Goal: Task Accomplishment & Management: Manage account settings

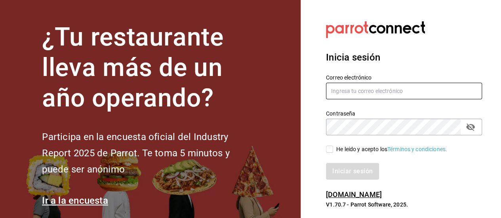
click at [343, 89] on input "text" at bounding box center [404, 91] width 156 height 17
type input "[EMAIL_ADDRESS][DOMAIN_NAME]"
click at [327, 149] on input "He leído y acepto los Términos y condiciones." at bounding box center [329, 149] width 7 height 7
checkbox input "true"
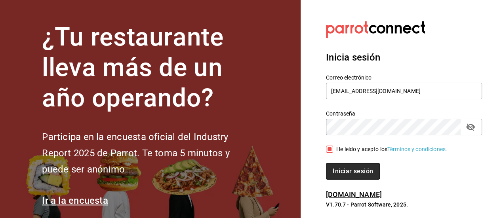
click at [352, 165] on button "Iniciar sesión" at bounding box center [353, 171] width 54 height 17
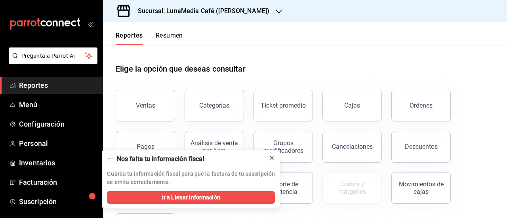
click at [274, 159] on icon at bounding box center [272, 158] width 6 height 6
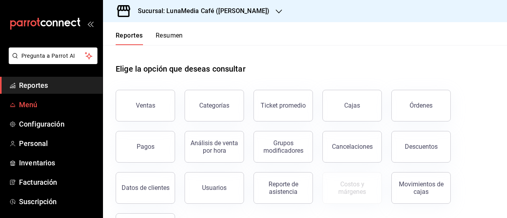
click at [29, 103] on span "Menú" at bounding box center [57, 105] width 77 height 11
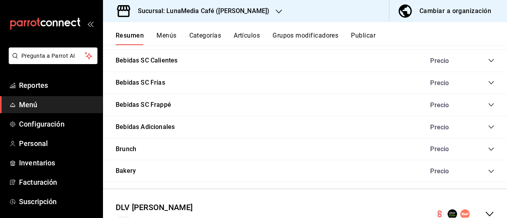
scroll to position [652, 0]
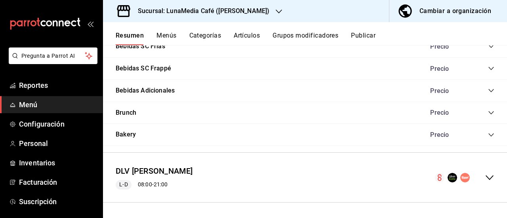
click at [487, 175] on icon "collapse-menu-row" at bounding box center [490, 178] width 10 height 10
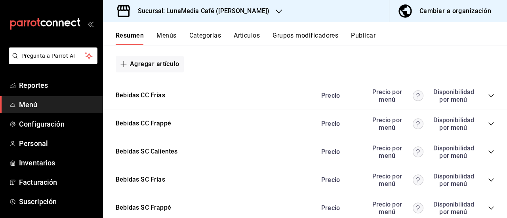
scroll to position [1287, 0]
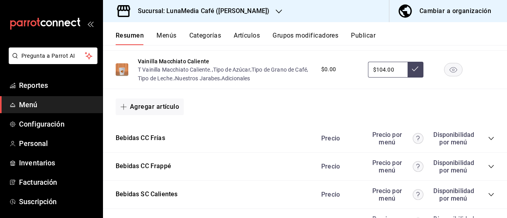
click at [198, 33] on button "Categorías" at bounding box center [205, 38] width 32 height 13
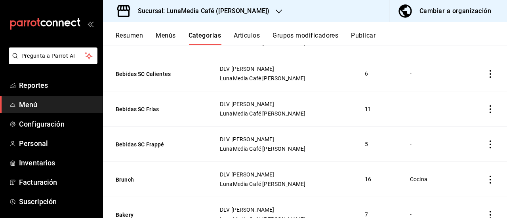
scroll to position [270, 0]
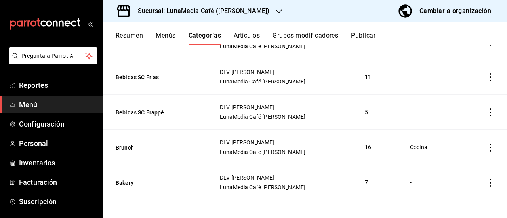
click at [490, 144] on icon "actions" at bounding box center [491, 148] width 2 height 8
click at [446, 161] on div at bounding box center [443, 166] width 14 height 10
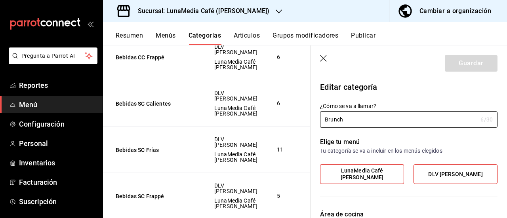
scroll to position [79, 0]
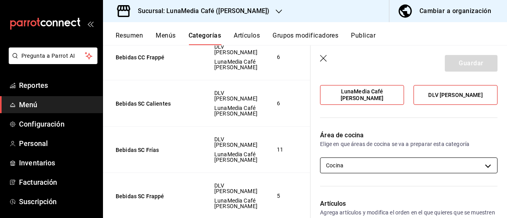
click at [429, 165] on body "Pregunta a Parrot AI Reportes Menú Configuración Personal Inventarios Facturaci…" at bounding box center [253, 109] width 507 height 218
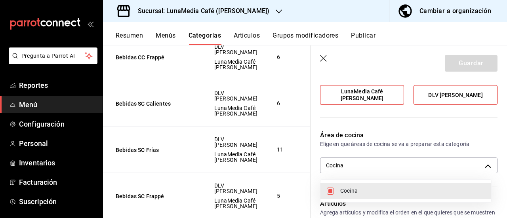
click at [371, 195] on span "Cocina" at bounding box center [413, 191] width 145 height 8
checkbox input "false"
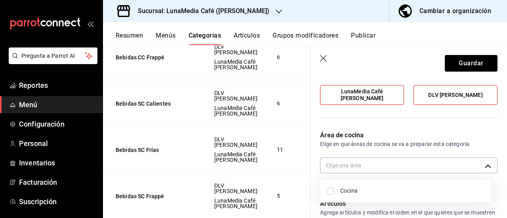
click at [462, 61] on div at bounding box center [253, 109] width 507 height 218
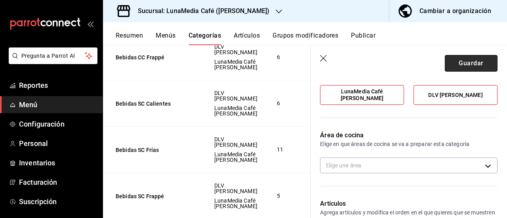
click at [450, 66] on button "Guardar" at bounding box center [471, 63] width 53 height 17
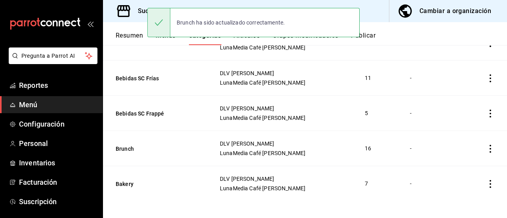
scroll to position [270, 0]
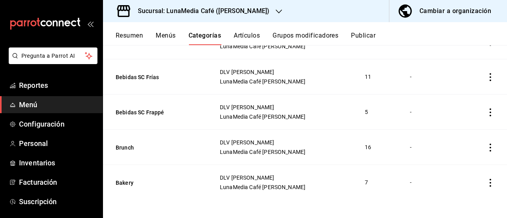
click at [487, 149] on icon "actions" at bounding box center [491, 148] width 8 height 8
click at [440, 169] on icon at bounding box center [441, 166] width 10 height 10
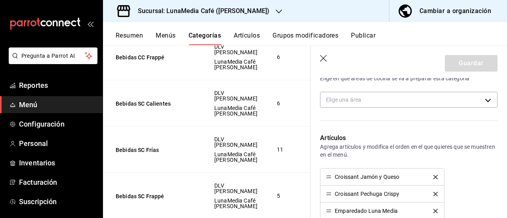
scroll to position [105, 0]
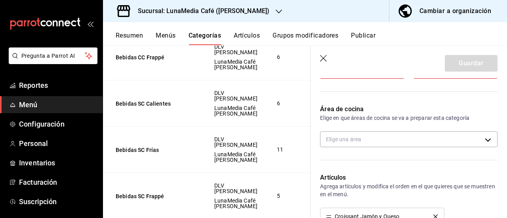
drag, startPoint x: 363, startPoint y: 151, endPoint x: 362, endPoint y: 145, distance: 5.6
click at [362, 148] on div "Área de cocina Elige en que áreas de cocina se va a preparar esta categoría Eli…" at bounding box center [404, 129] width 187 height 69
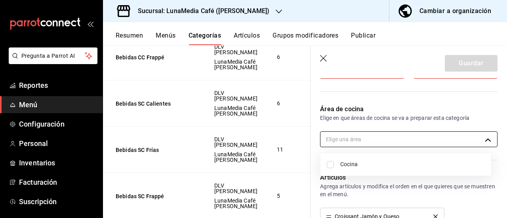
click at [361, 141] on body "Pregunta a Parrot AI Reportes Menú Configuración Personal Inventarios Facturaci…" at bounding box center [253, 109] width 507 height 218
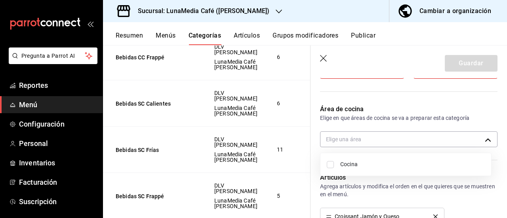
click at [350, 162] on span "Cocina" at bounding box center [413, 165] width 145 height 8
type input "740fddc0-b5ed-4af1-b7d3-f1b5c7b35db1"
checkbox input "true"
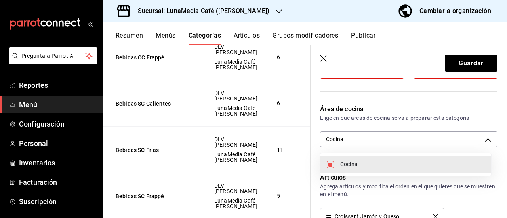
click at [461, 59] on div at bounding box center [253, 109] width 507 height 218
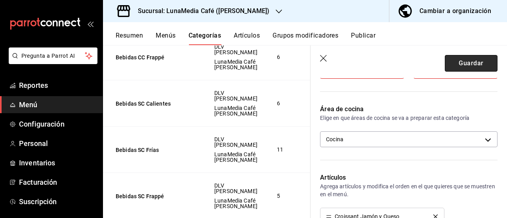
click at [461, 62] on button "Guardar" at bounding box center [471, 63] width 53 height 17
click at [314, 67] on header "Guardar" at bounding box center [409, 62] width 197 height 33
click at [469, 66] on button "Guardar" at bounding box center [471, 63] width 53 height 17
click at [317, 55] on header "Guardar" at bounding box center [409, 62] width 197 height 33
click at [323, 58] on icon "button" at bounding box center [323, 58] width 7 height 7
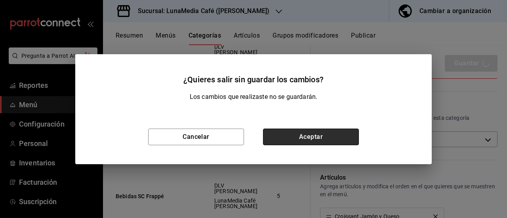
click at [329, 136] on button "Aceptar" at bounding box center [311, 137] width 96 height 17
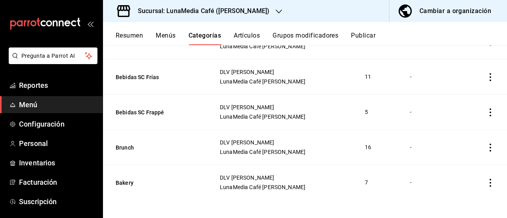
click at [487, 148] on icon "actions" at bounding box center [491, 148] width 8 height 8
click at [429, 128] on div at bounding box center [253, 109] width 507 height 218
click at [487, 147] on icon "actions" at bounding box center [491, 148] width 8 height 8
click at [455, 165] on span "Editar" at bounding box center [461, 165] width 21 height 8
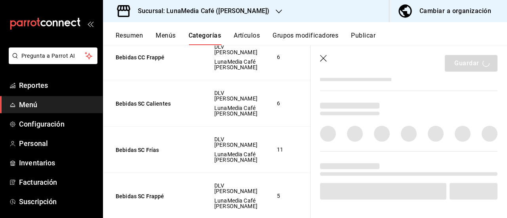
scroll to position [329, 0]
